Goal: Find specific fact: Find contact information

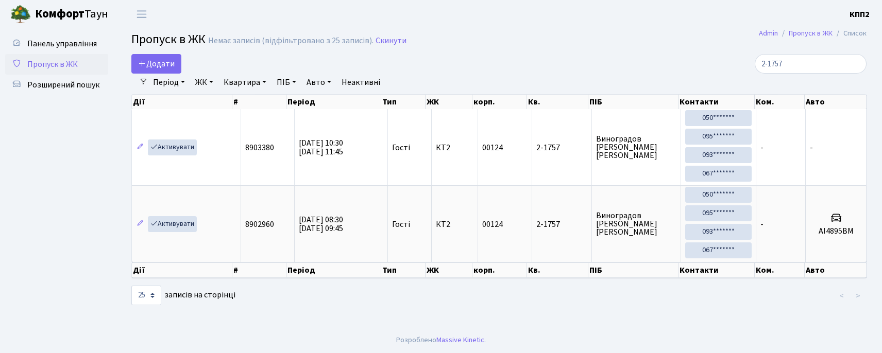
select select "25"
click at [825, 62] on input "2-1757" at bounding box center [811, 64] width 112 height 20
type input "2"
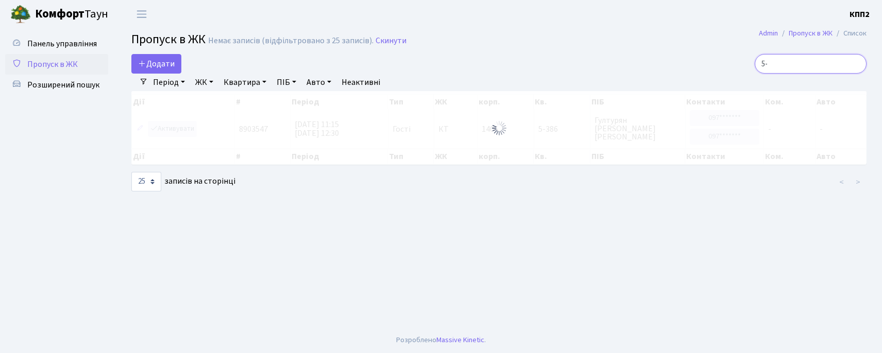
type input "5"
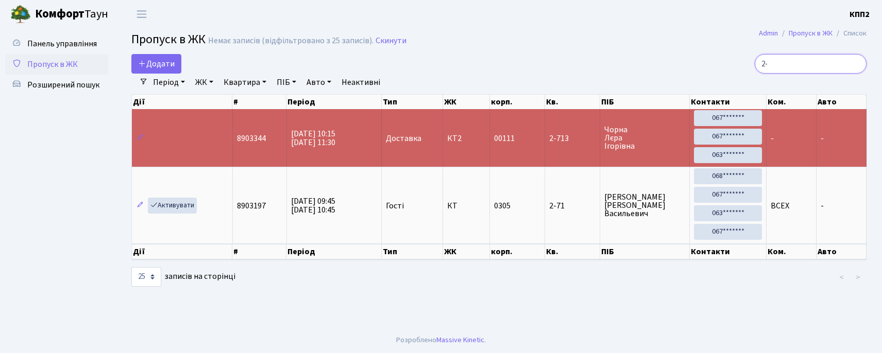
type input "2"
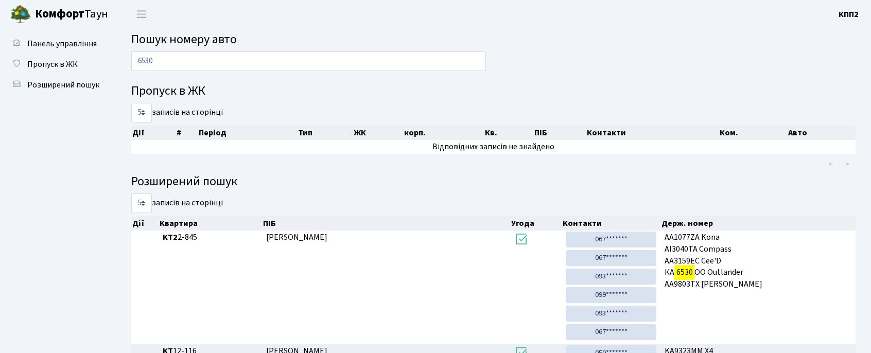
click at [176, 60] on input "6530" at bounding box center [308, 62] width 355 height 20
click at [175, 61] on input "6530" at bounding box center [308, 62] width 355 height 20
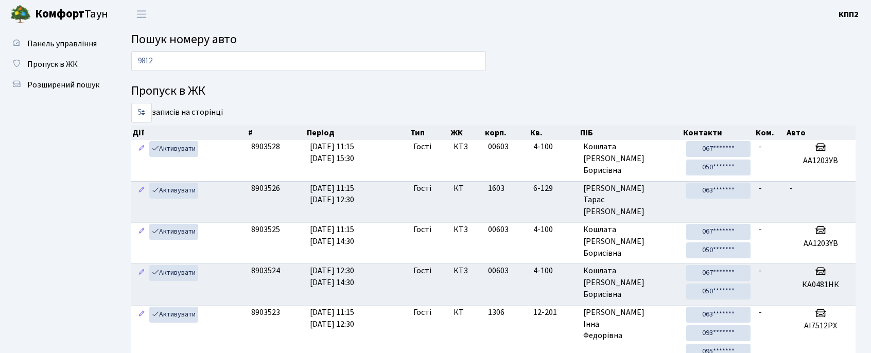
type input "9812"
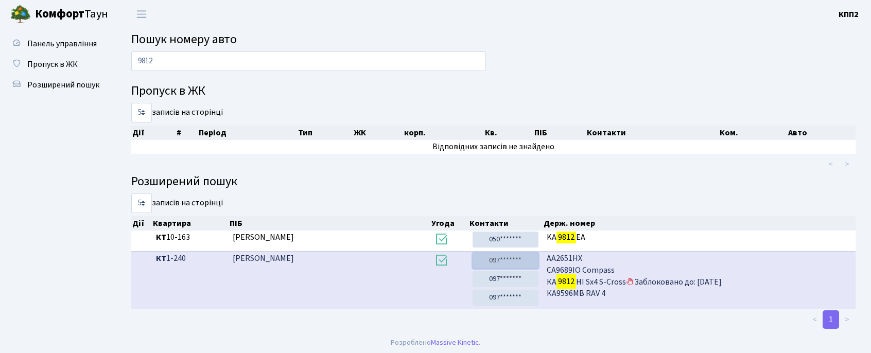
click at [511, 256] on link "097*******" at bounding box center [505, 261] width 65 height 16
click at [528, 277] on link "097*******" at bounding box center [505, 279] width 65 height 16
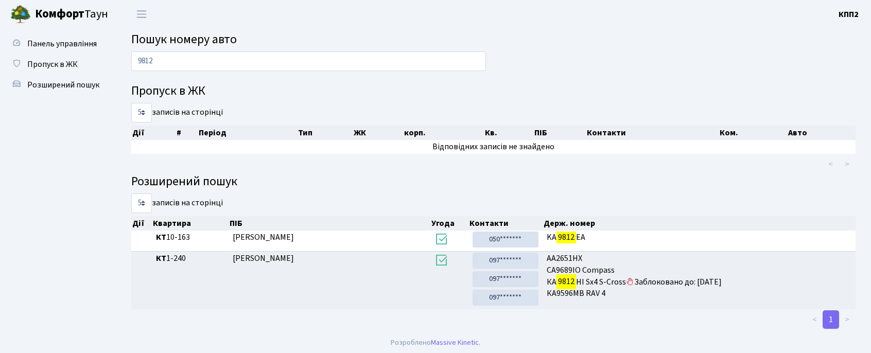
click at [445, 39] on h2 "Пошук номеру авто" at bounding box center [493, 39] width 725 height 15
click at [444, 61] on input "9812" at bounding box center [308, 62] width 355 height 20
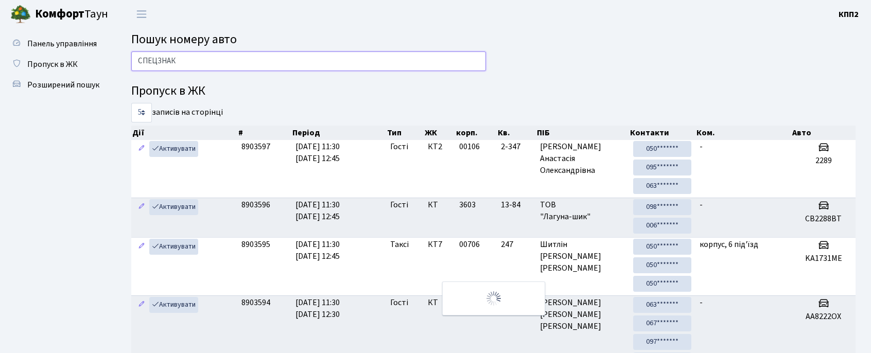
type input "СПЕЦЗНАК"
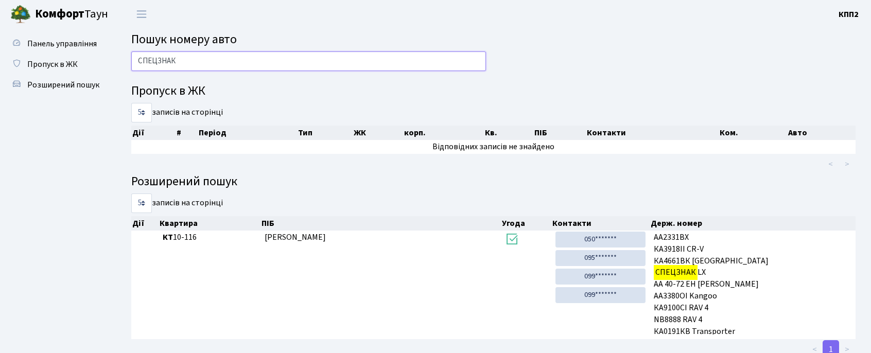
click at [190, 55] on input "СПЕЦЗНАК" at bounding box center [308, 62] width 355 height 20
